Goal: Complete application form

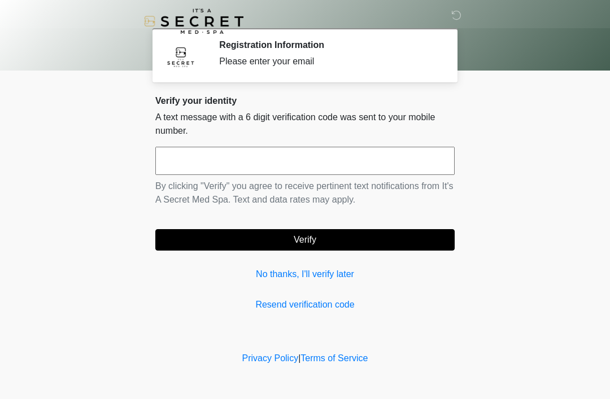
click at [320, 167] on input "text" at bounding box center [304, 161] width 299 height 28
type input "******"
click at [343, 243] on button "Verify" at bounding box center [304, 239] width 299 height 21
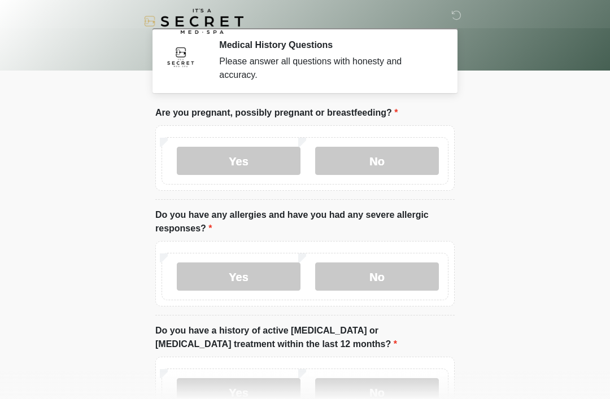
click at [385, 154] on label "No" at bounding box center [377, 161] width 124 height 28
click at [399, 266] on label "No" at bounding box center [377, 277] width 124 height 28
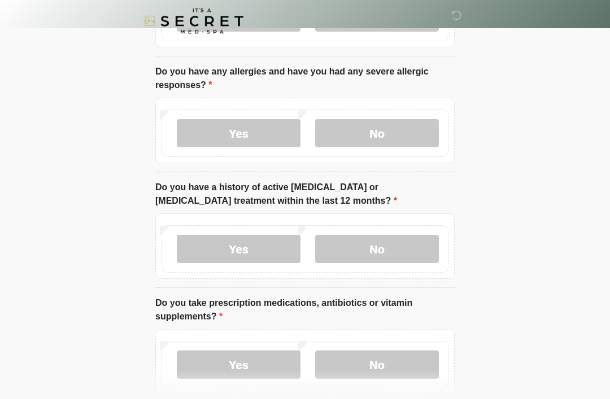
scroll to position [157, 0]
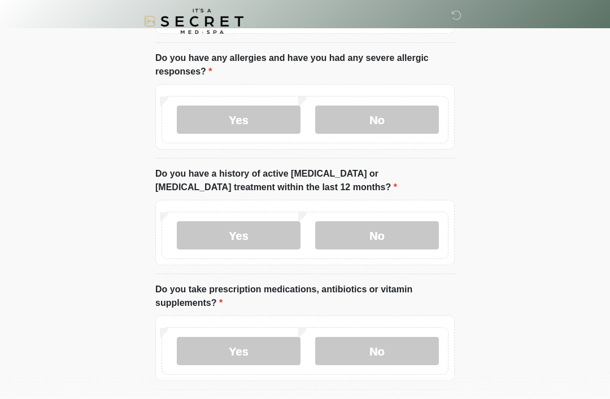
click at [391, 225] on label "No" at bounding box center [377, 235] width 124 height 28
click at [394, 346] on label "No" at bounding box center [377, 351] width 124 height 28
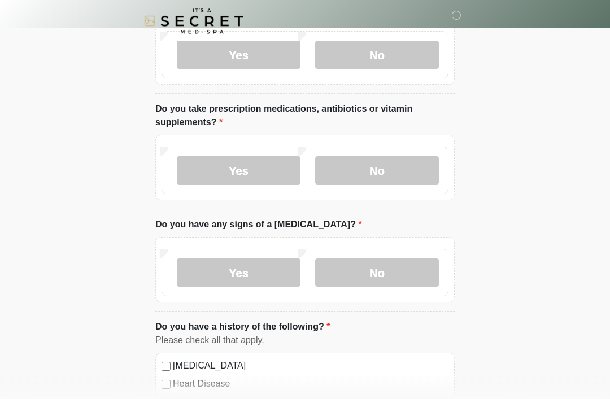
scroll to position [343, 0]
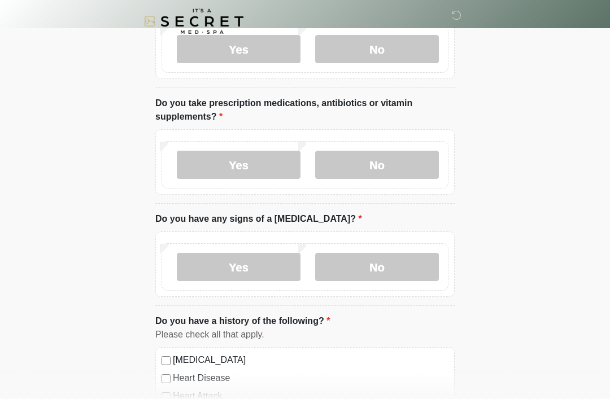
click at [412, 264] on label "No" at bounding box center [377, 267] width 124 height 28
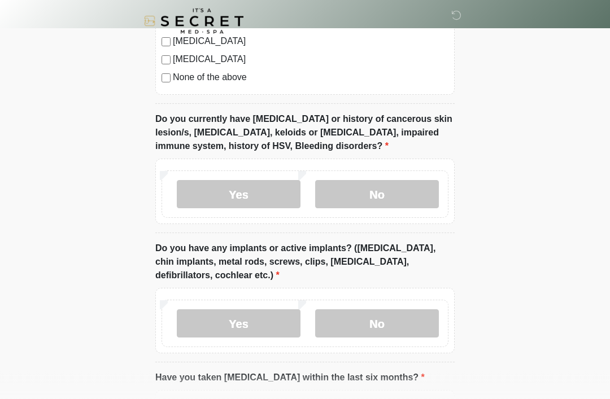
scroll to position [856, 0]
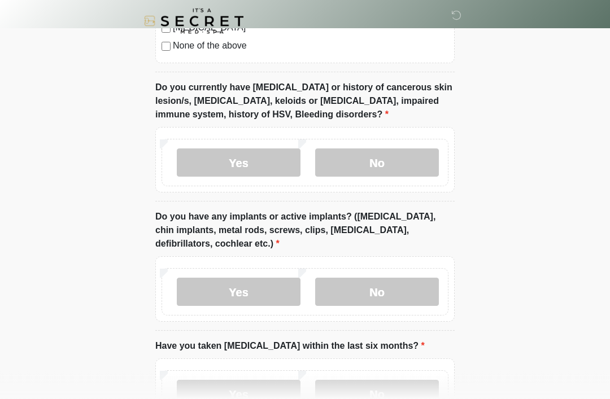
click at [411, 156] on label "No" at bounding box center [377, 163] width 124 height 28
click at [249, 285] on label "Yes" at bounding box center [239, 292] width 124 height 28
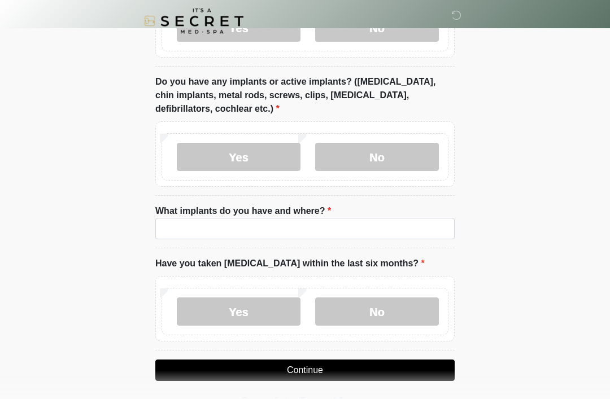
scroll to position [992, 0]
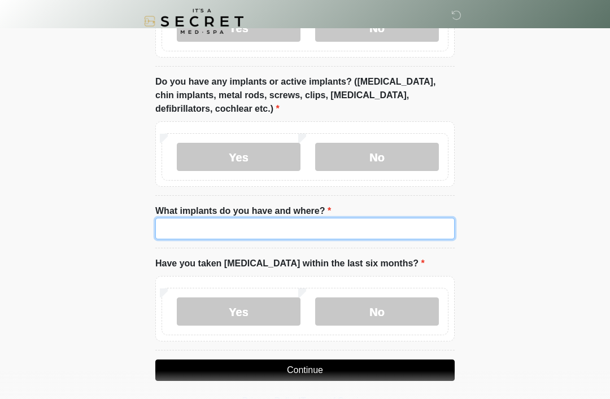
click at [397, 221] on input "What implants do you have and where?" at bounding box center [304, 228] width 299 height 21
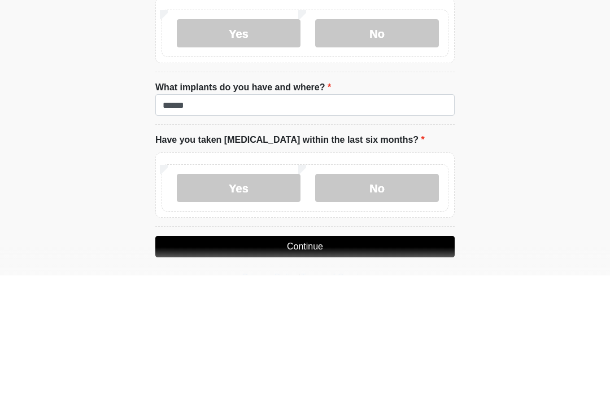
scroll to position [996, 0]
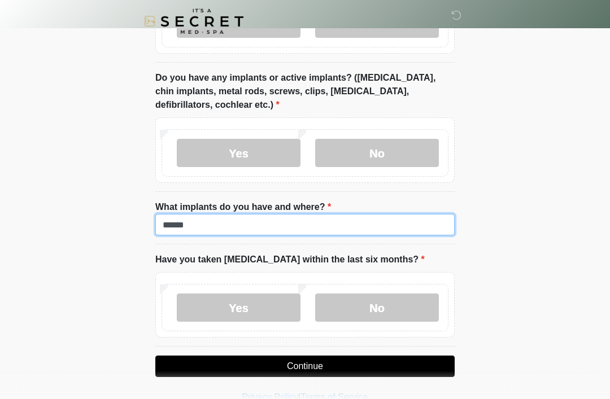
type input "******"
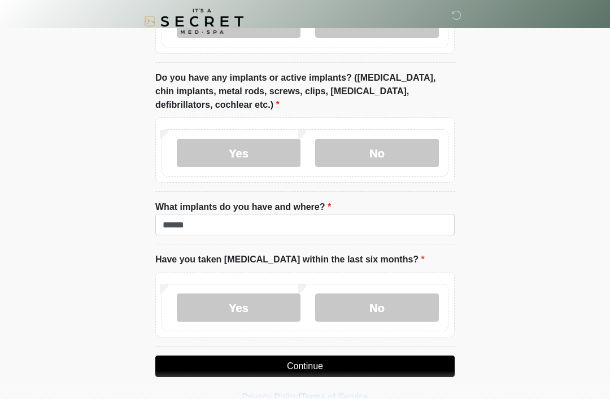
click at [402, 302] on label "No" at bounding box center [377, 308] width 124 height 28
click at [382, 363] on button "Continue" at bounding box center [304, 366] width 299 height 21
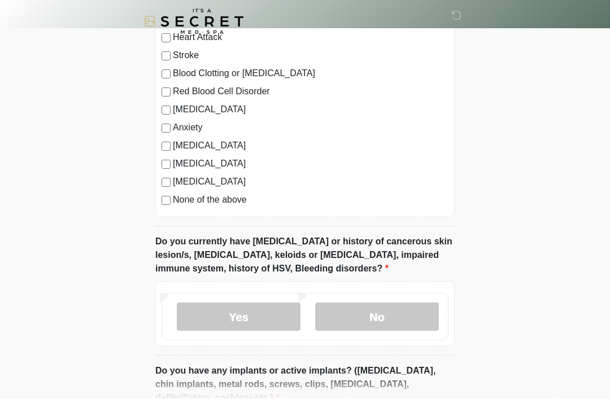
scroll to position [0, 0]
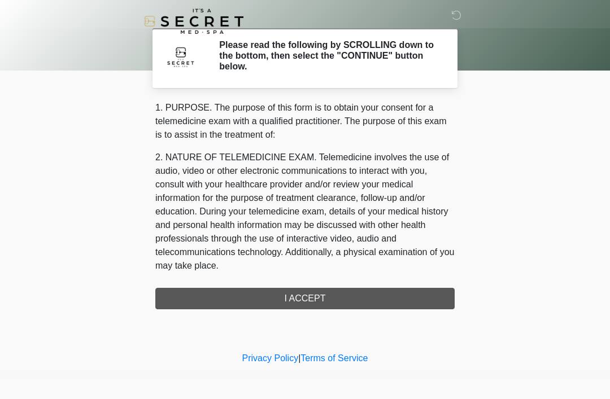
click at [362, 289] on div "1. PURPOSE. The purpose of this form is to obtain your consent for a telemedici…" at bounding box center [304, 205] width 299 height 208
click at [315, 295] on div "1. PURPOSE. The purpose of this form is to obtain your consent for a telemedici…" at bounding box center [304, 205] width 299 height 208
click at [316, 297] on div "1. PURPOSE. The purpose of this form is to obtain your consent for a telemedici…" at bounding box center [304, 205] width 299 height 208
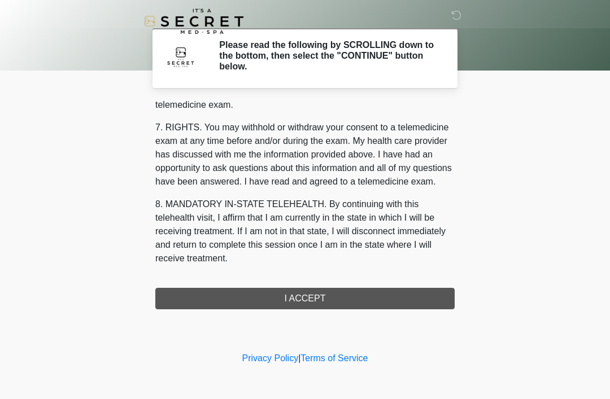
click at [330, 302] on div "1. PURPOSE. The purpose of this form is to obtain your consent for a telemedici…" at bounding box center [304, 205] width 299 height 208
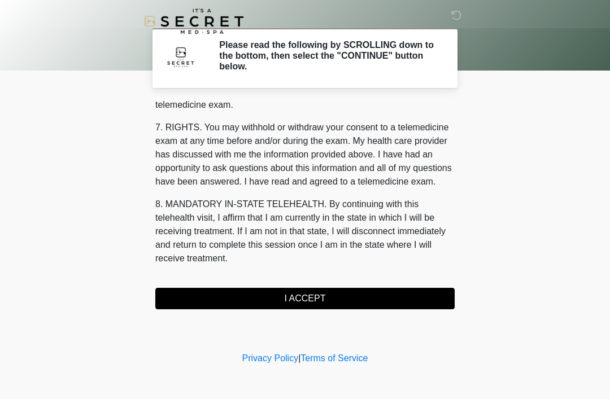
scroll to position [482, 0]
click at [338, 293] on button "I ACCEPT" at bounding box center [304, 298] width 299 height 21
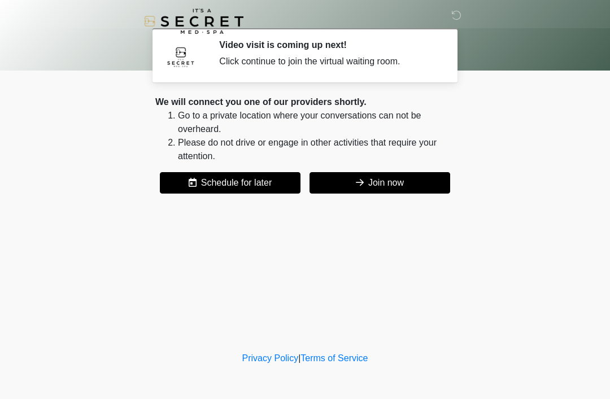
click at [406, 179] on button "Join now" at bounding box center [380, 182] width 141 height 21
